Goal: Register for event/course

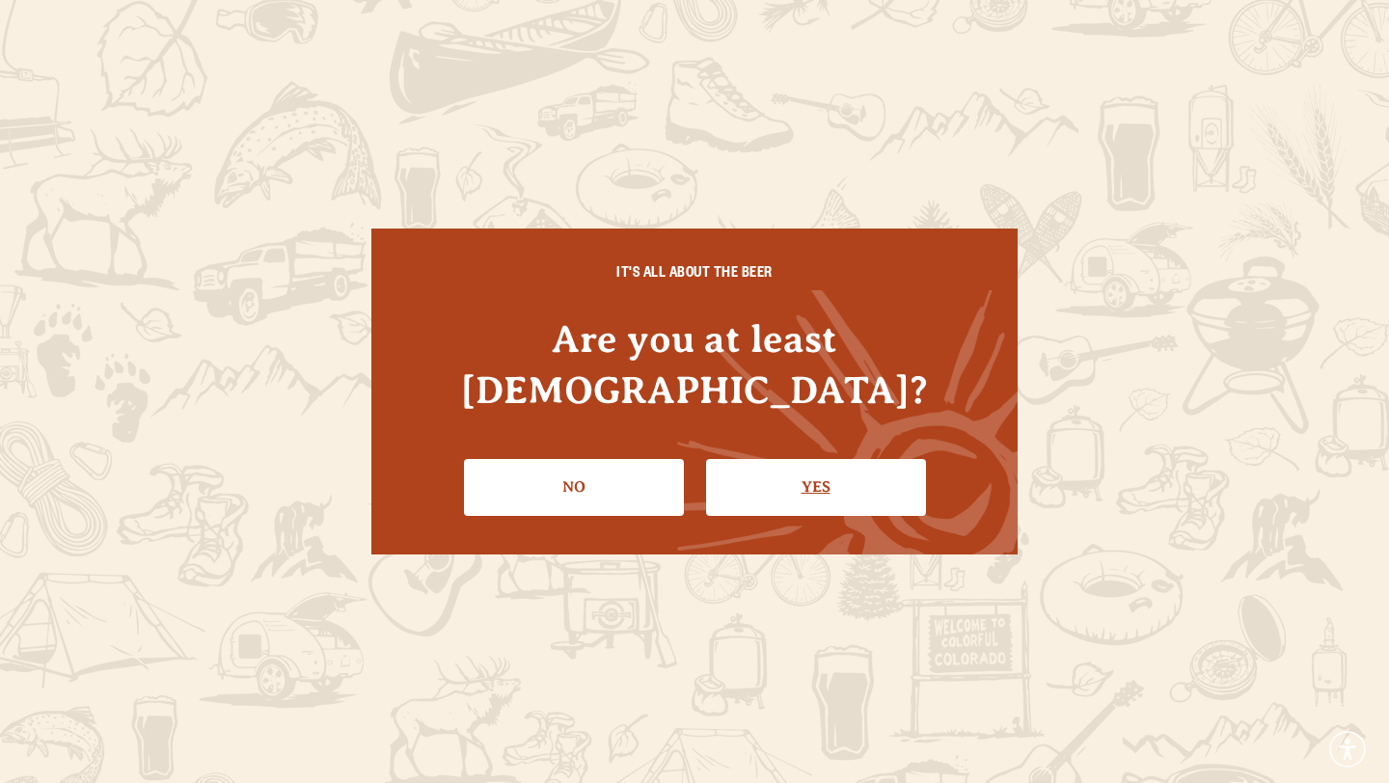
click at [790, 459] on link "Yes" at bounding box center [816, 487] width 220 height 56
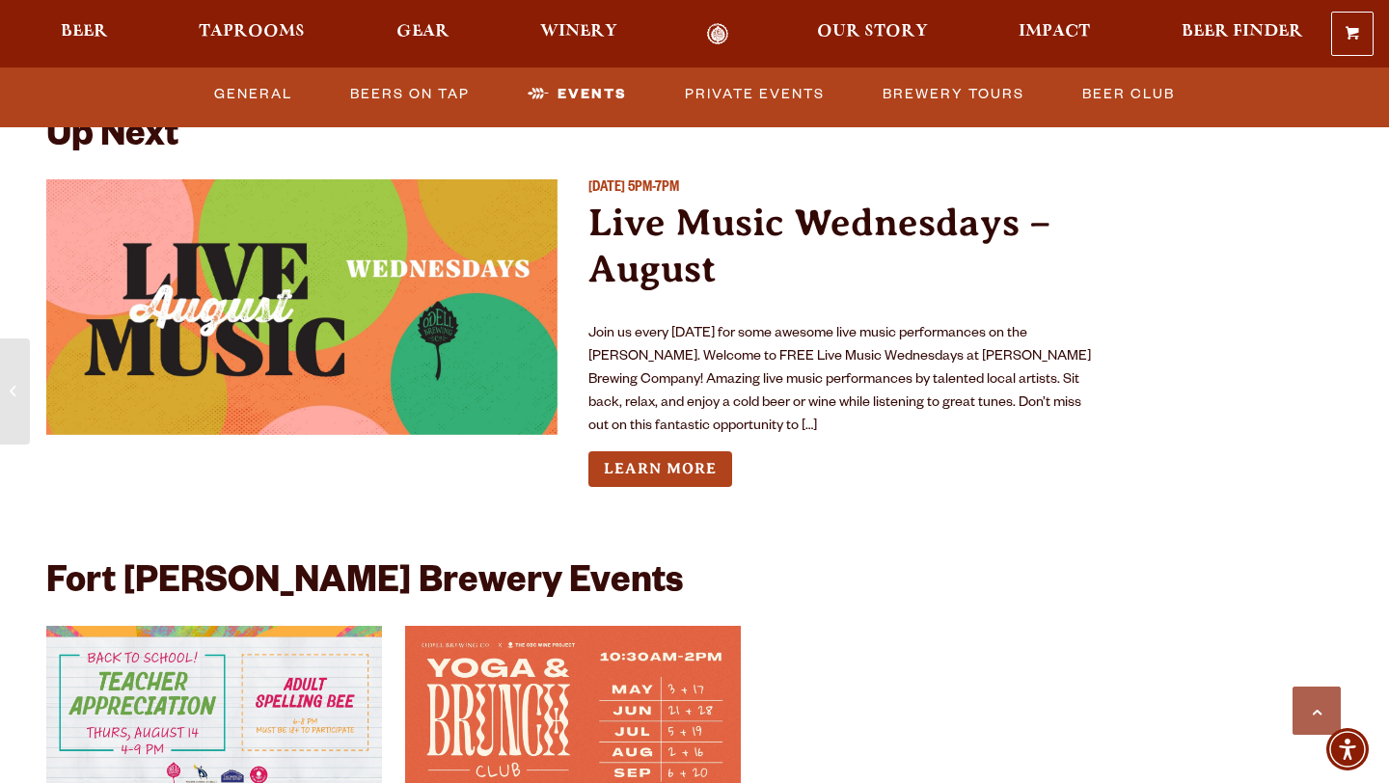
scroll to position [4320, 0]
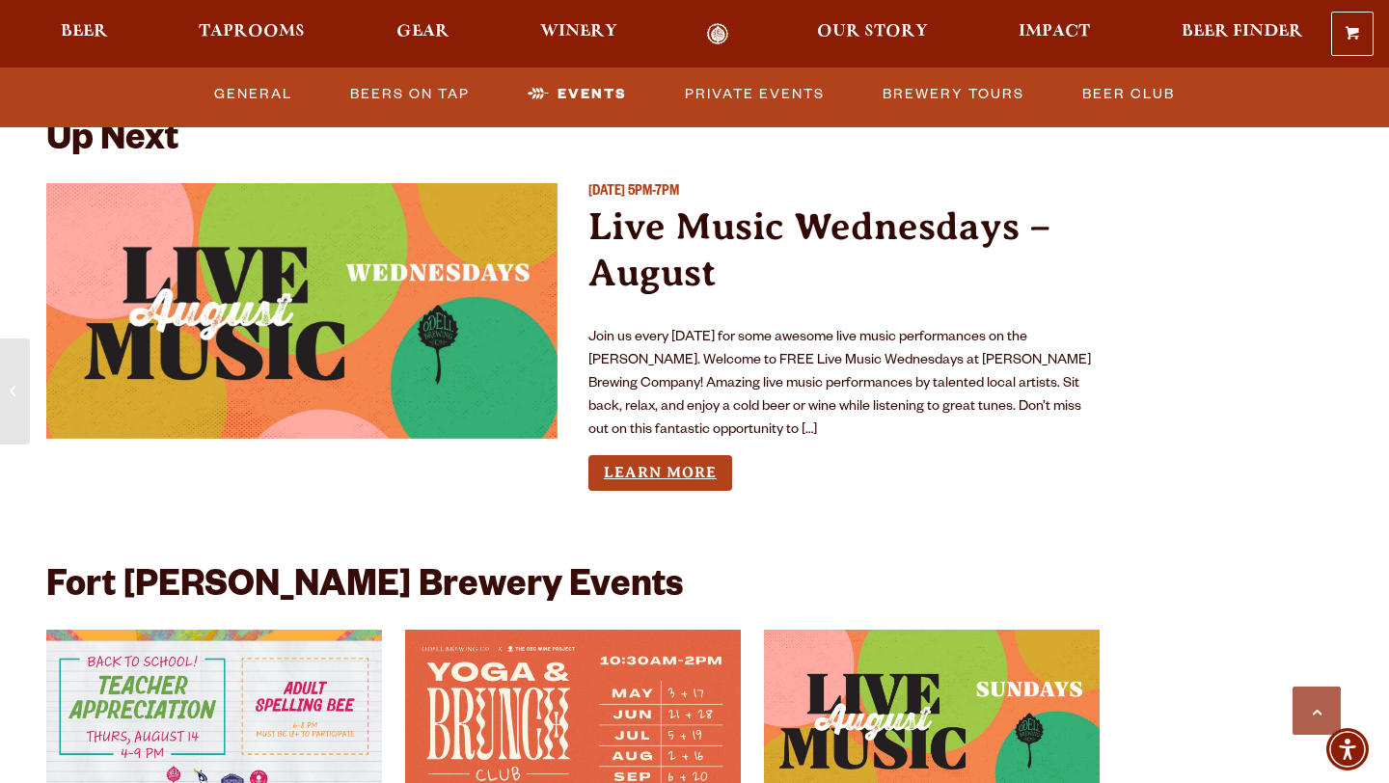
click at [678, 455] on link "Learn More" at bounding box center [660, 473] width 144 height 36
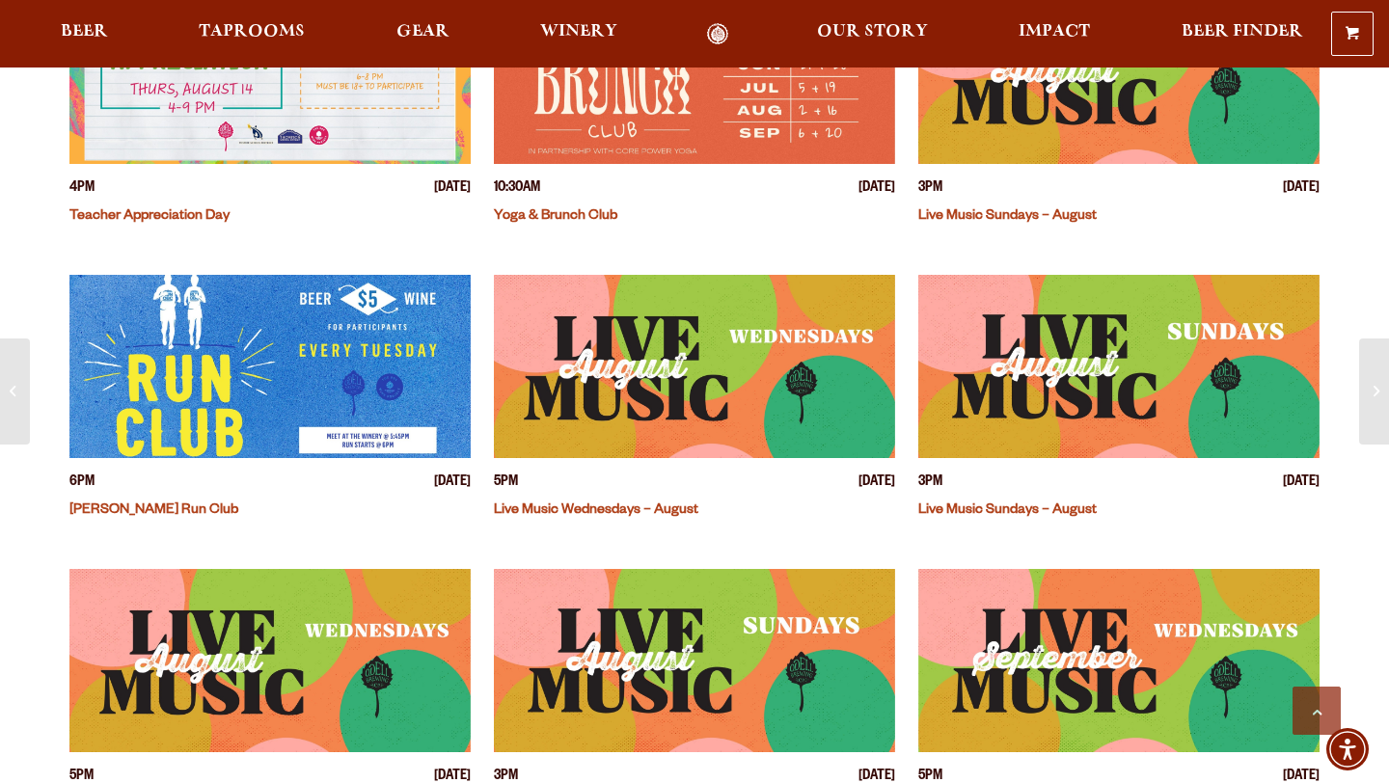
scroll to position [778, 0]
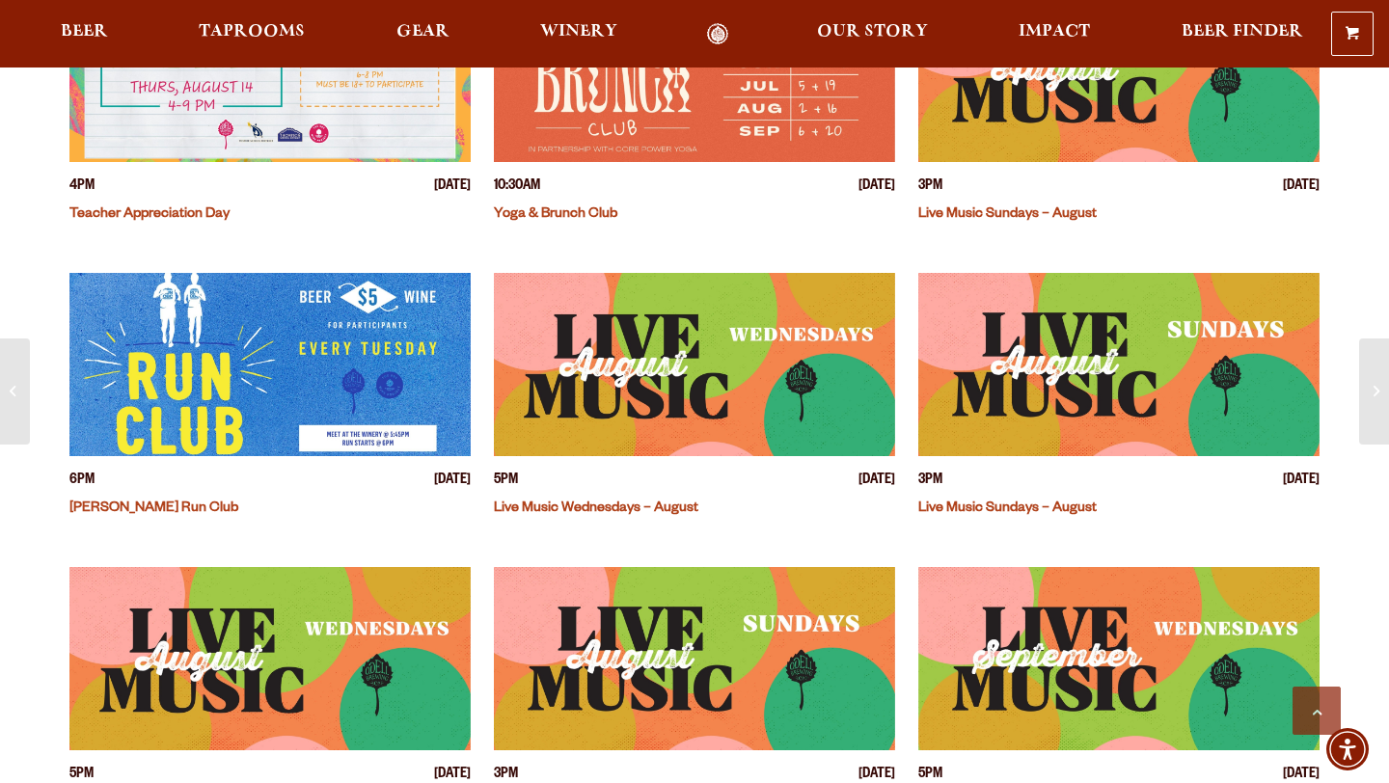
click at [678, 376] on img "View event details" at bounding box center [694, 364] width 401 height 183
